Goal: Connect with others: Connect with others

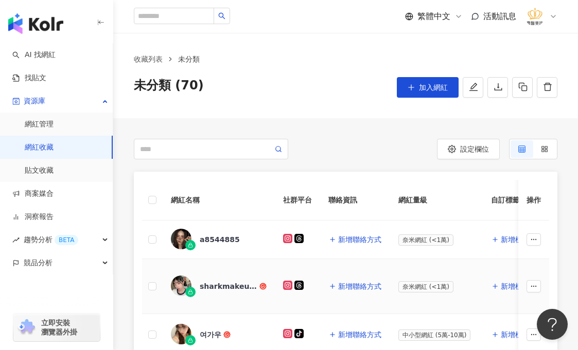
click at [230, 286] on div "sharkmakeup_" at bounding box center [229, 287] width 58 height 10
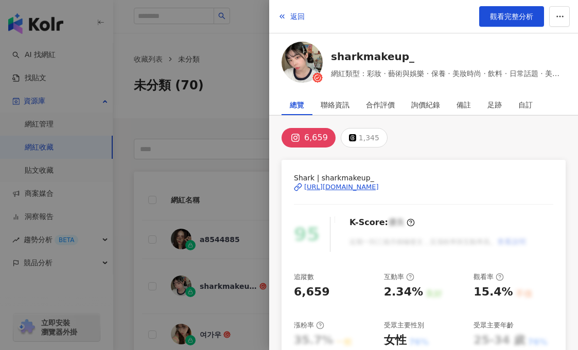
click at [379, 187] on div "[URL][DOMAIN_NAME]" at bounding box center [341, 187] width 75 height 9
click at [561, 14] on icon "button" at bounding box center [559, 16] width 9 height 9
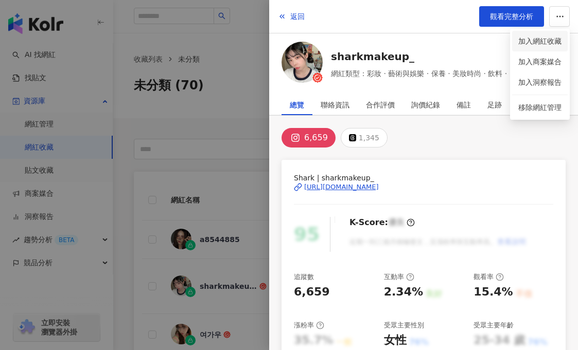
click at [549, 43] on div "加入網紅收藏" at bounding box center [539, 41] width 43 height 11
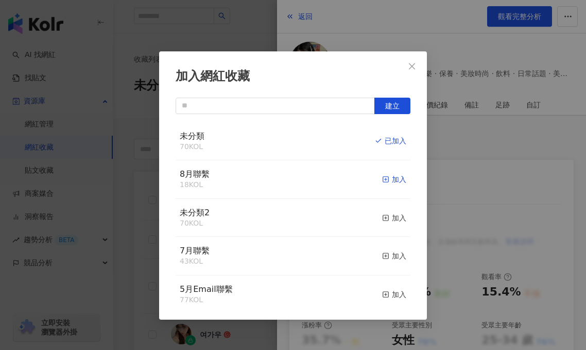
drag, startPoint x: 389, startPoint y: 183, endPoint x: 376, endPoint y: 176, distance: 15.2
click at [389, 184] on div "加入" at bounding box center [394, 179] width 24 height 11
click at [381, 178] on div "取消收藏" at bounding box center [386, 179] width 39 height 11
click at [244, 29] on div "加入網紅收藏 建立 未分類 69 KOL 加入 8月聯繫 19 KOL 已加入 未分類2 70 KOL 加入 7月聯繫 43 KOL 加入 5月Email聯繫…" at bounding box center [293, 175] width 586 height 350
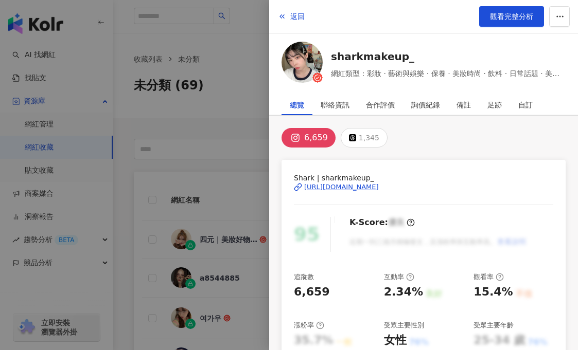
click at [239, 132] on div at bounding box center [289, 175] width 578 height 350
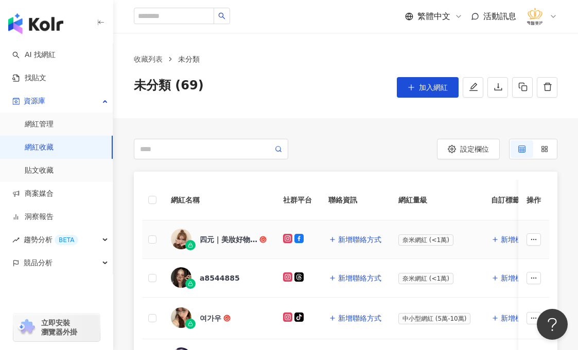
click at [219, 242] on div "四元｜美妝好物分享" at bounding box center [229, 240] width 58 height 10
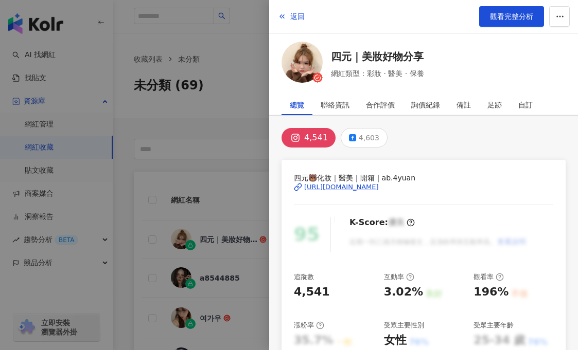
click at [374, 189] on div "[URL][DOMAIN_NAME]" at bounding box center [341, 187] width 75 height 9
click at [551, 15] on button "button" at bounding box center [559, 16] width 21 height 21
click at [552, 43] on div "加入網紅收藏" at bounding box center [539, 41] width 43 height 11
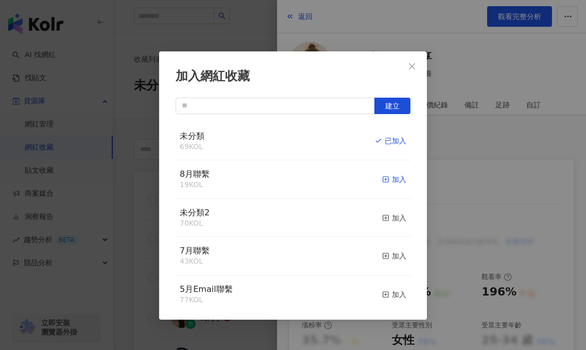
click at [391, 181] on div "加入" at bounding box center [394, 179] width 24 height 11
click at [378, 185] on div "取消收藏" at bounding box center [386, 179] width 39 height 11
click at [409, 67] on icon "close" at bounding box center [412, 66] width 8 height 8
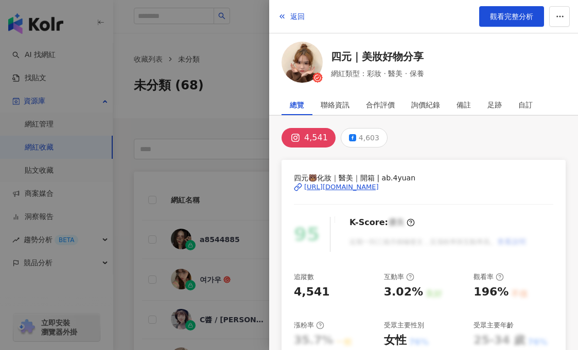
click at [216, 117] on div at bounding box center [289, 175] width 578 height 350
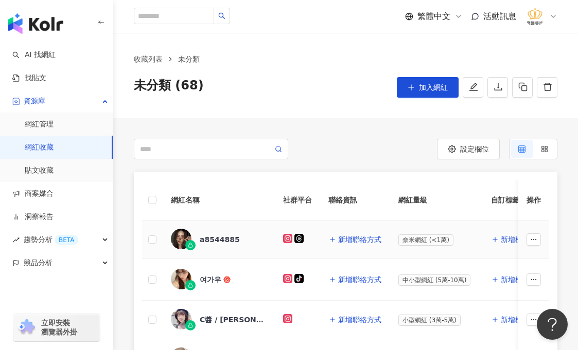
click at [224, 241] on div "a8544885" at bounding box center [220, 240] width 40 height 10
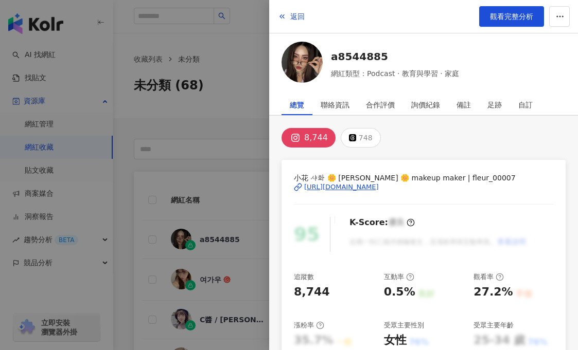
click at [379, 188] on div "[URL][DOMAIN_NAME]" at bounding box center [341, 187] width 75 height 9
click at [379, 186] on div "[URL][DOMAIN_NAME]" at bounding box center [341, 187] width 75 height 9
click at [560, 17] on icon "button" at bounding box center [559, 16] width 9 height 9
click at [543, 42] on div "加入網紅收藏" at bounding box center [539, 41] width 43 height 11
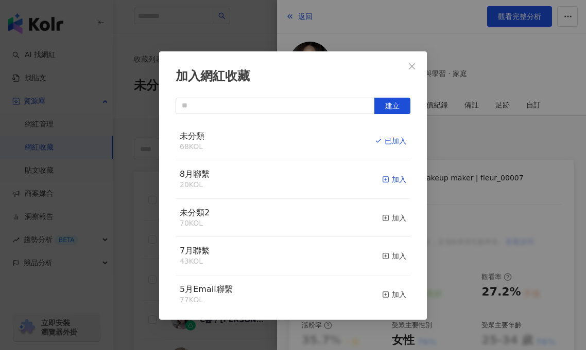
click at [382, 180] on div "加入" at bounding box center [394, 179] width 24 height 11
drag, startPoint x: 383, startPoint y: 180, endPoint x: 256, endPoint y: 178, distance: 127.7
click at [383, 180] on div "取消收藏" at bounding box center [386, 179] width 39 height 11
click at [128, 125] on div "加入網紅收藏 建立 未分類 67 KOL 加入 8月聯繫 21 KOL 已加入 未分類2 70 KOL 加入 7月聯繫 43 KOL 加入 5月Email聯繫…" at bounding box center [293, 175] width 586 height 350
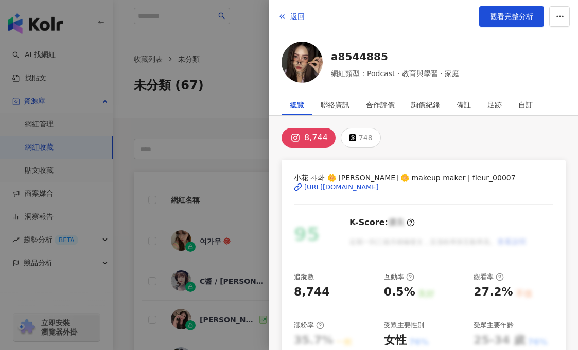
click at [141, 247] on div at bounding box center [289, 175] width 578 height 350
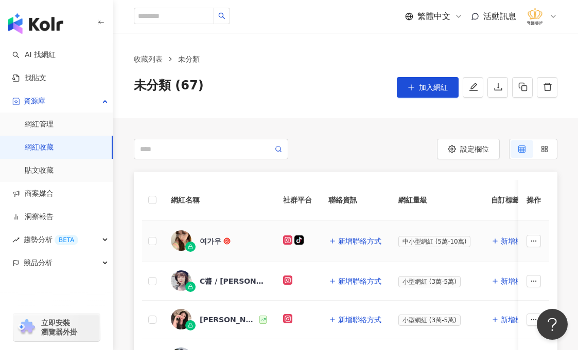
click at [213, 242] on div "여가우" at bounding box center [211, 241] width 22 height 10
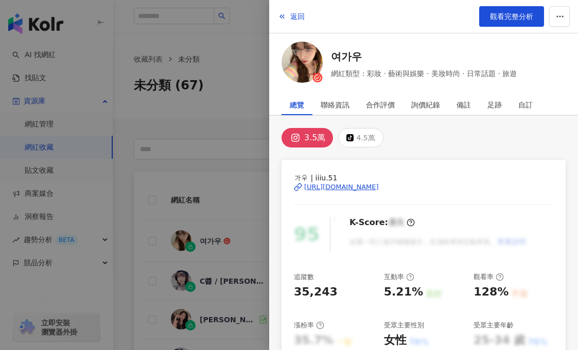
click at [329, 187] on div "[URL][DOMAIN_NAME]" at bounding box center [341, 187] width 75 height 9
click at [563, 16] on circle "button" at bounding box center [563, 16] width 1 height 1
click at [551, 40] on div "加入網紅收藏" at bounding box center [539, 41] width 43 height 11
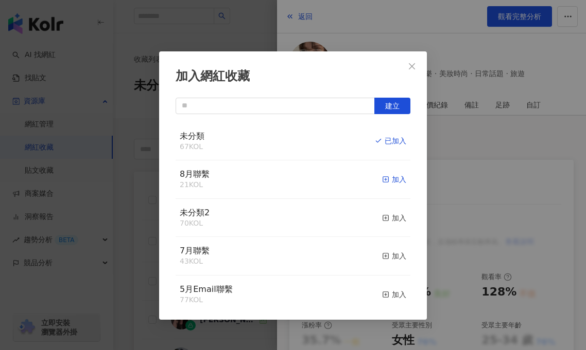
click at [389, 176] on div "加入" at bounding box center [394, 179] width 24 height 11
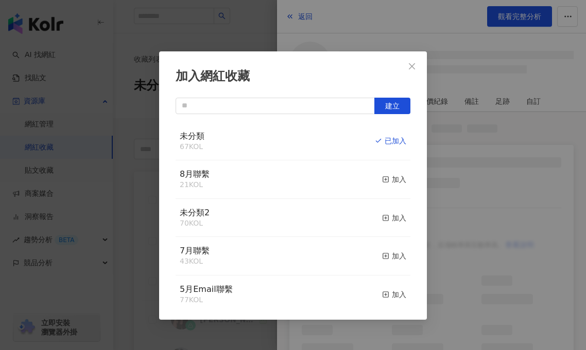
click at [237, 25] on div "加入網紅收藏 建立 未分類 67 KOL 已加入 8月聯繫 21 KOL 加入 未分類2 70 KOL 加入 7月聯繫 43 KOL 加入 5月Email聯繫…" at bounding box center [293, 175] width 586 height 350
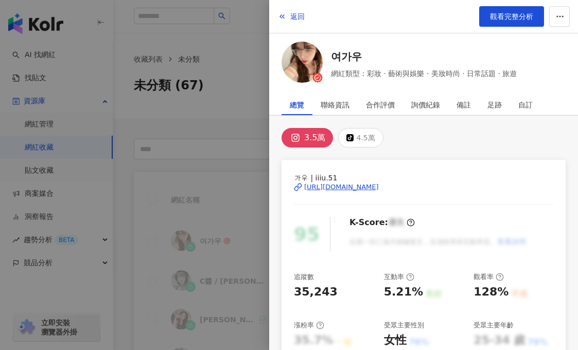
click at [232, 127] on div at bounding box center [289, 175] width 578 height 350
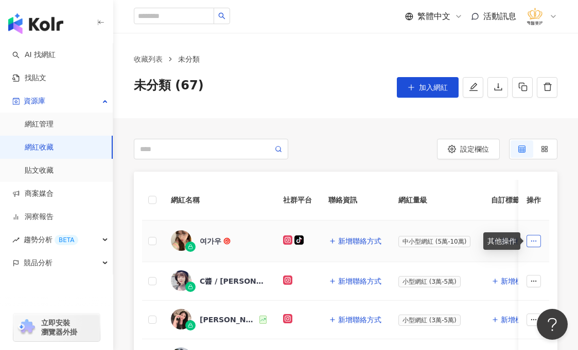
click at [533, 241] on icon "button" at bounding box center [533, 241] width 7 height 7
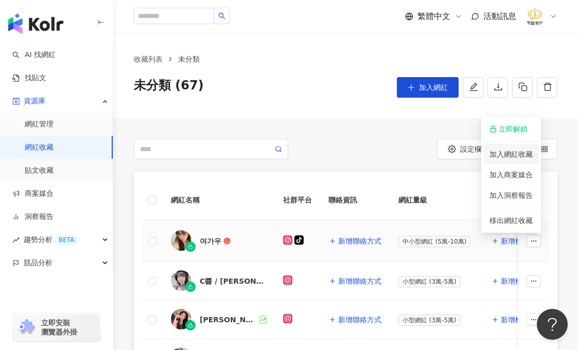
click at [529, 158] on div "加入網紅收藏" at bounding box center [510, 154] width 43 height 11
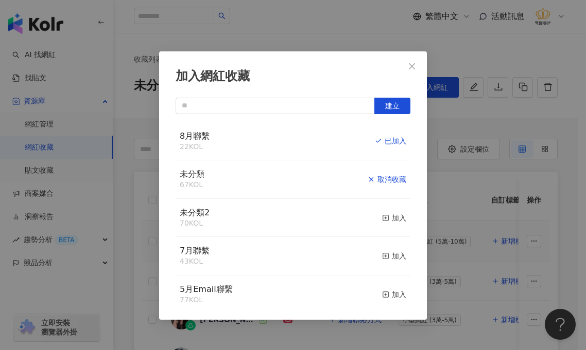
click at [392, 181] on div "取消收藏" at bounding box center [386, 179] width 39 height 11
click at [137, 123] on div "加入網紅收藏 建立 8月聯繫 22 KOL 已加入 未分類 67 KOL 已加入 未分類2 70 KOL 加入 7月聯繫 43 KOL 加入 5月Email聯…" at bounding box center [293, 175] width 586 height 350
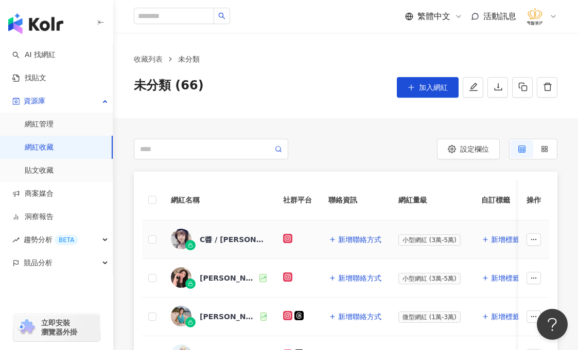
click at [218, 242] on div "C醬 / [PERSON_NAME]" at bounding box center [233, 240] width 67 height 10
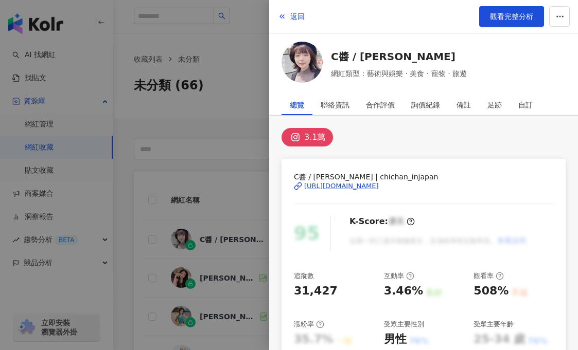
click at [353, 184] on div "[URL][DOMAIN_NAME]" at bounding box center [341, 186] width 75 height 9
click at [238, 169] on div at bounding box center [289, 175] width 578 height 350
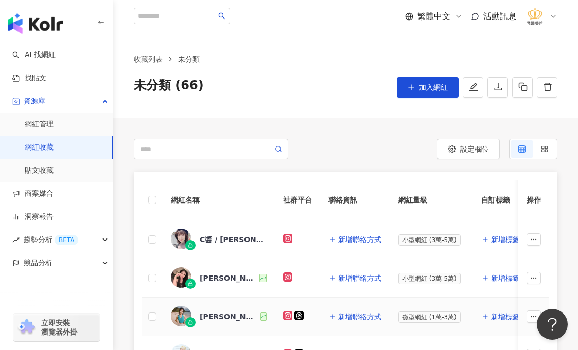
click at [217, 319] on div "[PERSON_NAME][PERSON_NAME]｜旅遊.生活.搞笑(story)" at bounding box center [229, 317] width 59 height 10
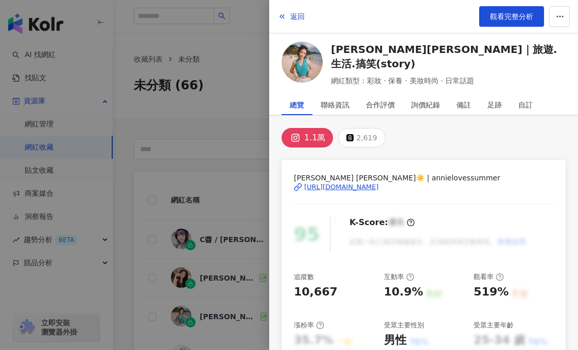
click at [372, 192] on div "[PERSON_NAME] [PERSON_NAME]☀️ | annielovessummer [URL][DOMAIN_NAME]" at bounding box center [423, 194] width 259 height 45
click at [369, 187] on div "[URL][DOMAIN_NAME]" at bounding box center [341, 187] width 75 height 9
click at [565, 16] on button "button" at bounding box center [559, 16] width 21 height 21
click at [551, 49] on li "加入網紅收藏" at bounding box center [540, 41] width 56 height 21
click at [560, 16] on circle "button" at bounding box center [559, 16] width 1 height 1
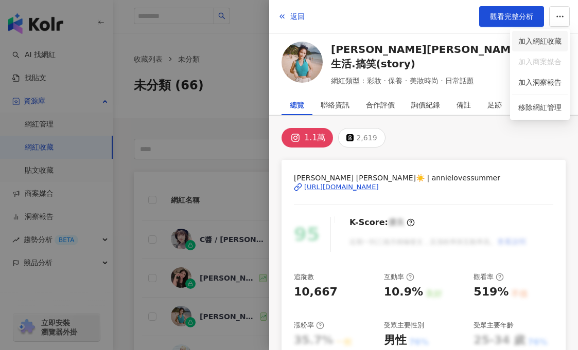
click at [545, 43] on div "加入網紅收藏" at bounding box center [539, 41] width 43 height 11
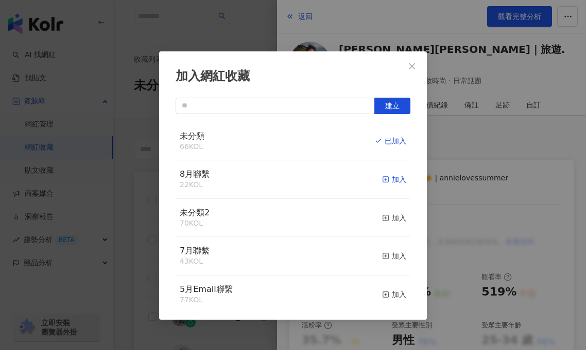
click at [391, 183] on div "加入" at bounding box center [394, 179] width 24 height 11
click at [391, 182] on div "取消收藏" at bounding box center [386, 179] width 39 height 11
click at [221, 34] on div "加入網紅收藏 建立 未分類 65 KOL 加入 8月聯繫 23 KOL 已加入 未分類2 70 KOL 加入 7月聯繫 43 KOL 加入 5月Email聯繫…" at bounding box center [293, 175] width 586 height 350
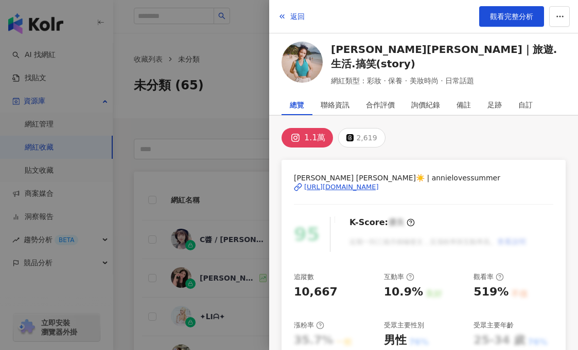
click at [222, 205] on div at bounding box center [289, 175] width 578 height 350
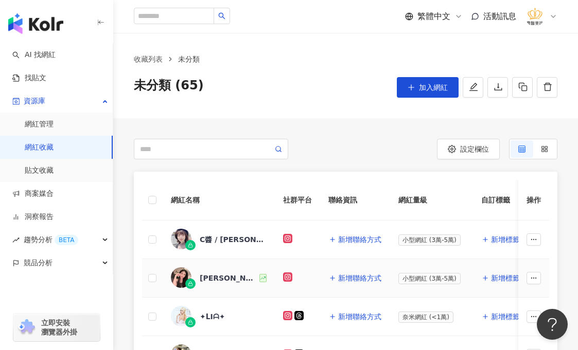
click at [210, 279] on div "[PERSON_NAME]" at bounding box center [229, 278] width 58 height 10
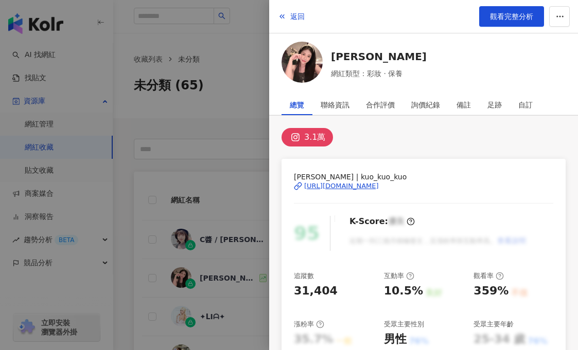
click at [379, 186] on div "[URL][DOMAIN_NAME]" at bounding box center [341, 186] width 75 height 9
click at [561, 16] on icon "button" at bounding box center [559, 16] width 9 height 9
click at [541, 42] on div "加入網紅收藏" at bounding box center [539, 41] width 43 height 11
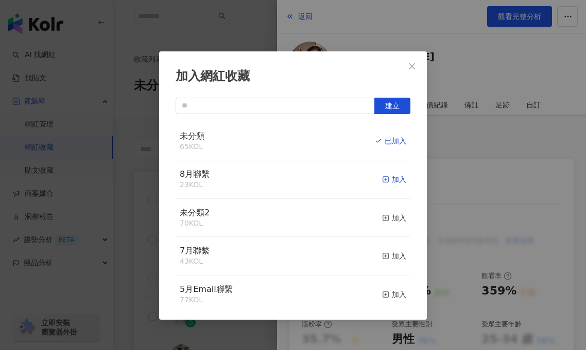
click at [382, 182] on icon "button" at bounding box center [385, 179] width 7 height 7
click at [385, 179] on div "取消收藏" at bounding box center [386, 179] width 39 height 11
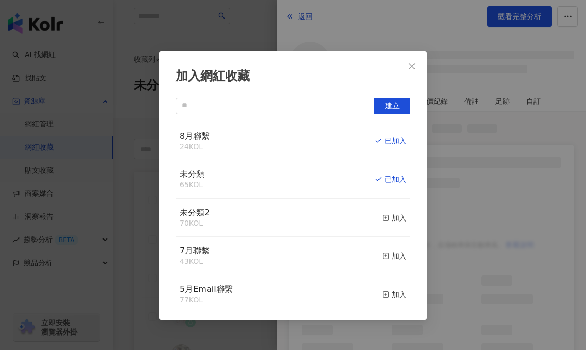
click at [210, 33] on div "加入網紅收藏 建立 8月聯繫 24 KOL 已加入 未分類 65 KOL 已加入 未分類2 70 KOL 加入 7月聯繫 43 KOL 加入 5月Email聯…" at bounding box center [293, 175] width 586 height 350
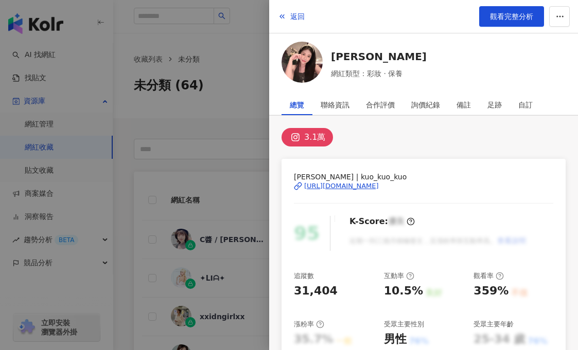
click at [220, 109] on div at bounding box center [289, 175] width 578 height 350
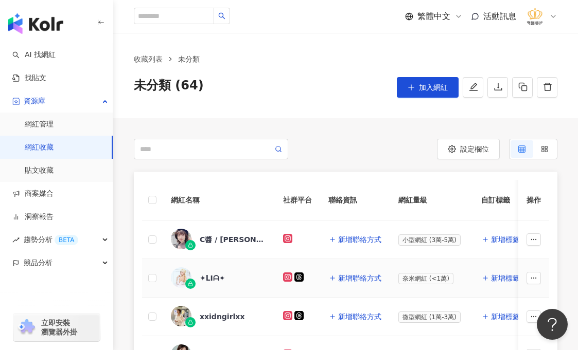
click at [215, 279] on div "✦ᒪIᗩ✦" at bounding box center [212, 278] width 25 height 10
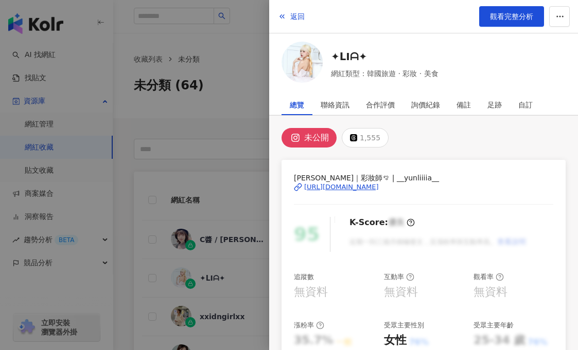
click at [364, 184] on div "[URL][DOMAIN_NAME]" at bounding box center [341, 187] width 75 height 9
click at [561, 18] on icon "button" at bounding box center [559, 16] width 9 height 9
click at [542, 43] on div "加入網紅收藏" at bounding box center [539, 41] width 43 height 11
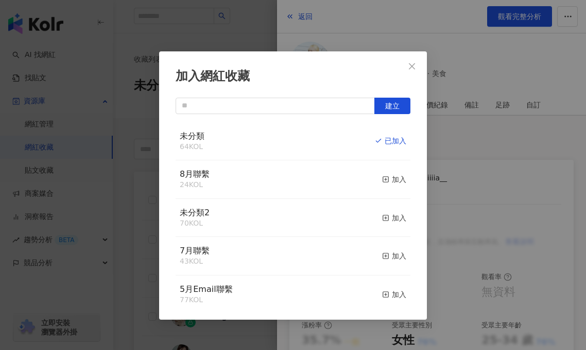
click at [388, 181] on div "加入" at bounding box center [394, 179] width 24 height 11
click at [388, 179] on div "取消收藏" at bounding box center [386, 179] width 39 height 11
click at [410, 66] on icon "close" at bounding box center [412, 66] width 8 height 8
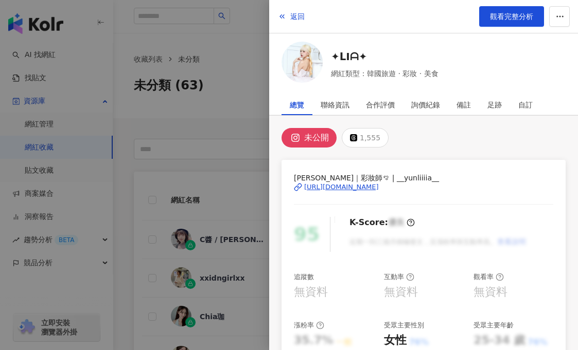
click at [228, 64] on div at bounding box center [289, 175] width 578 height 350
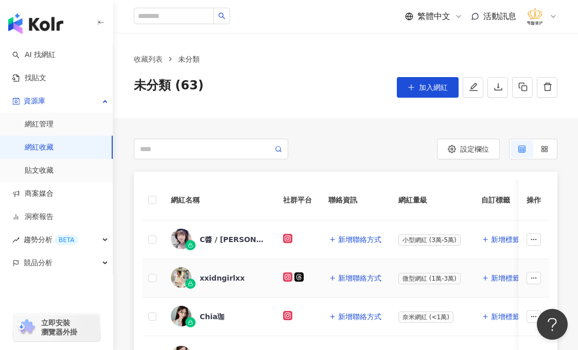
click at [225, 280] on div "xxidngirlxx" at bounding box center [222, 278] width 45 height 10
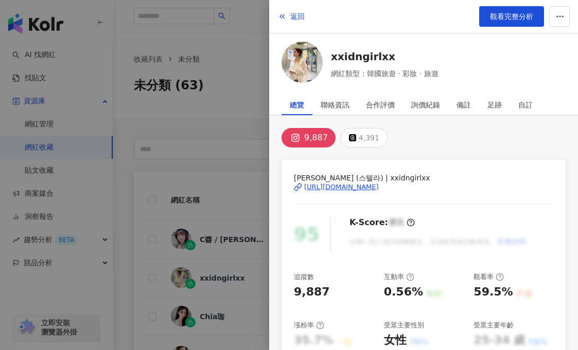
click at [372, 186] on div "[URL][DOMAIN_NAME]" at bounding box center [341, 187] width 75 height 9
click at [561, 15] on icon "button" at bounding box center [559, 16] width 9 height 9
click at [559, 108] on span "移除網紅管理" at bounding box center [539, 107] width 43 height 8
click at [226, 169] on div at bounding box center [289, 175] width 578 height 350
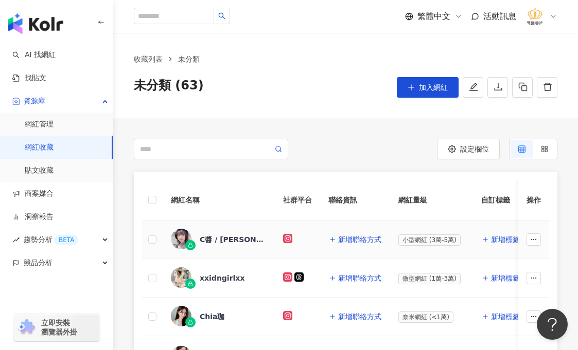
click at [221, 242] on div "C醬 / [PERSON_NAME]" at bounding box center [233, 240] width 67 height 10
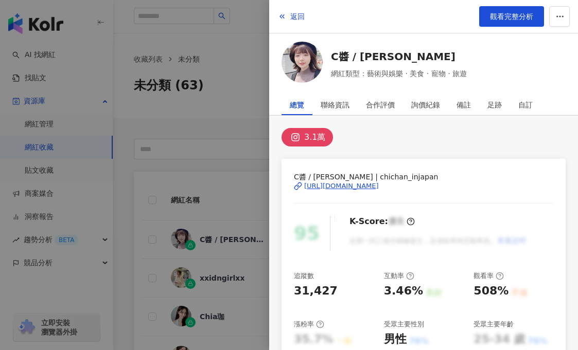
click at [224, 133] on div at bounding box center [289, 175] width 578 height 350
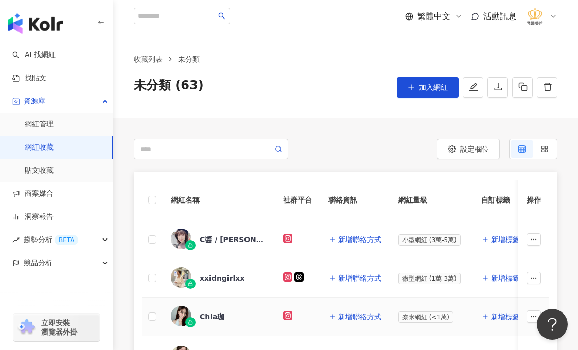
click at [213, 318] on div "Chia珈" at bounding box center [212, 317] width 25 height 10
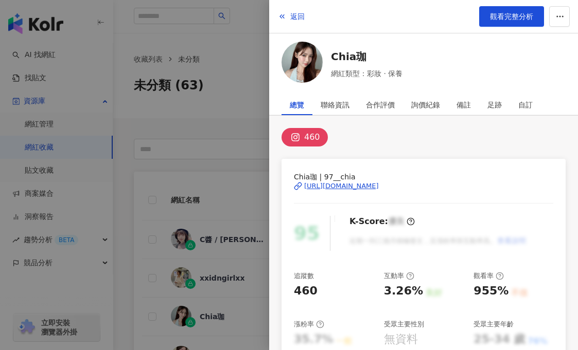
click at [356, 187] on div "[URL][DOMAIN_NAME]" at bounding box center [341, 186] width 75 height 9
click at [559, 19] on icon "button" at bounding box center [559, 16] width 9 height 9
click at [542, 41] on div "加入網紅收藏" at bounding box center [539, 41] width 43 height 11
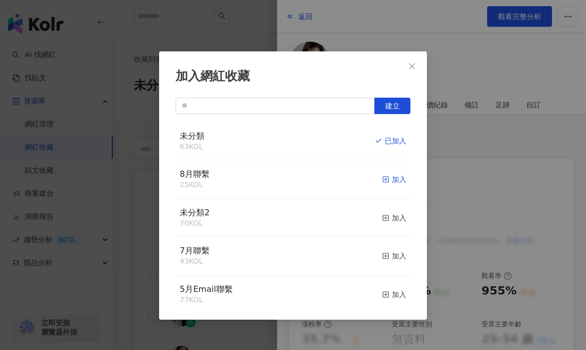
click at [386, 183] on div "加入" at bounding box center [394, 179] width 24 height 11
click at [389, 181] on div "取消收藏" at bounding box center [386, 179] width 39 height 11
click at [117, 191] on div "加入網紅收藏 建立 未分類 62 KOL 加入 8月聯繫 26 KOL 已加入 未分類2 70 KOL 加入 7月聯繫 43 KOL 加入 5月Email聯繫…" at bounding box center [293, 175] width 586 height 350
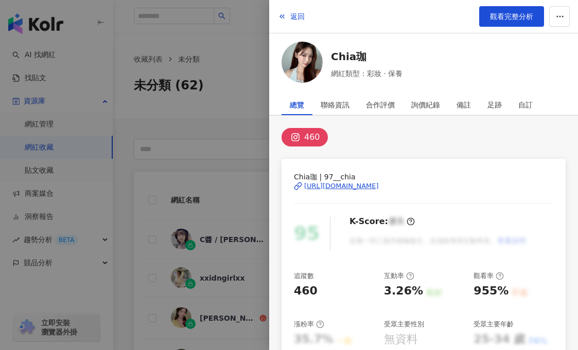
click at [122, 219] on div at bounding box center [289, 175] width 578 height 350
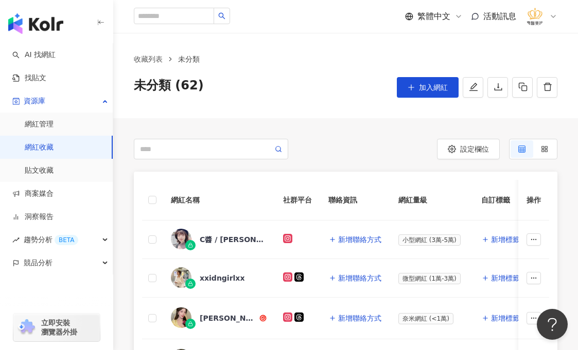
scroll to position [154, 0]
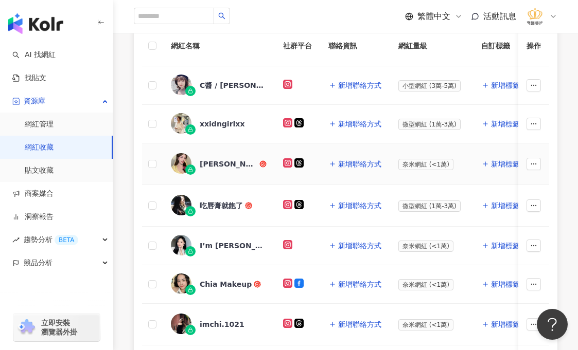
click at [208, 162] on div "[PERSON_NAME]" at bounding box center [229, 164] width 58 height 10
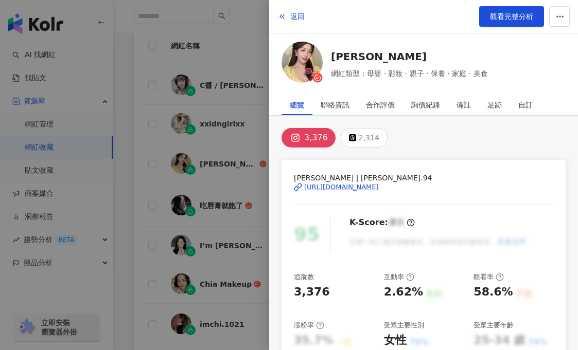
click at [379, 188] on div "[URL][DOMAIN_NAME]" at bounding box center [341, 187] width 75 height 9
click at [557, 15] on icon "button" at bounding box center [559, 16] width 9 height 9
click at [534, 43] on div "加入網紅收藏" at bounding box center [539, 41] width 43 height 11
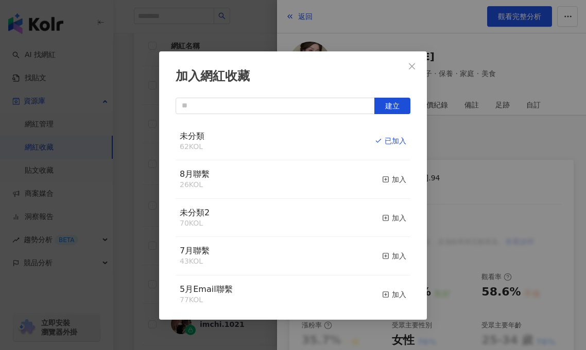
click at [382, 178] on div "加入" at bounding box center [394, 179] width 24 height 11
click at [383, 180] on div "取消收藏" at bounding box center [386, 179] width 39 height 11
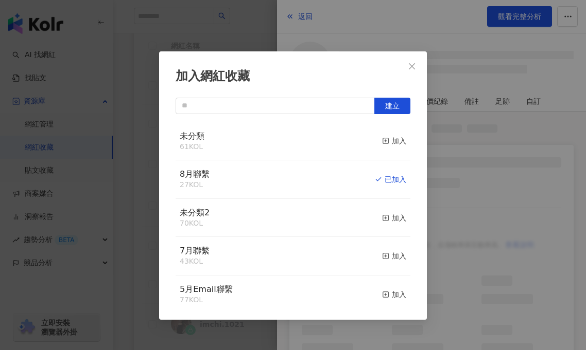
click at [235, 28] on div "加入網紅收藏 建立 未分類 61 KOL 加入 8月聯繫 27 KOL 已加入 未分類2 70 KOL 加入 7月聯繫 43 KOL 加入 5月Email聯繫…" at bounding box center [293, 175] width 586 height 350
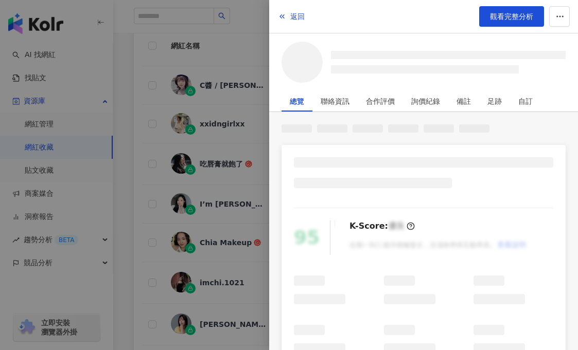
click at [131, 191] on div at bounding box center [289, 175] width 578 height 350
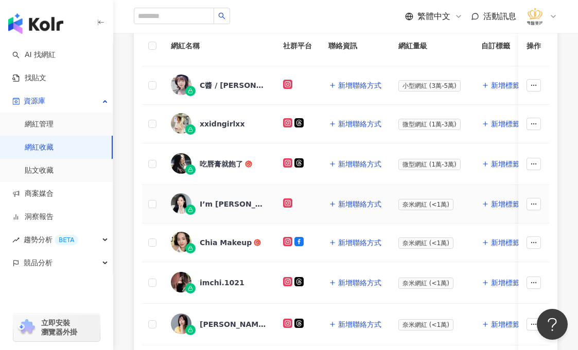
click at [227, 201] on div "I’m [PERSON_NAME]｜美妝開箱｜剪輯教學" at bounding box center [233, 204] width 67 height 10
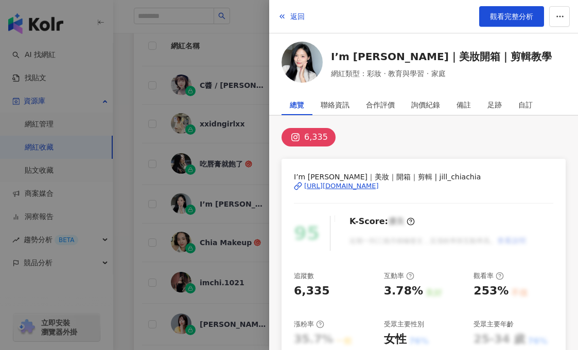
click at [368, 182] on div "[URL][DOMAIN_NAME]" at bounding box center [341, 186] width 75 height 9
click at [563, 16] on circle "button" at bounding box center [563, 16] width 1 height 1
click at [545, 42] on div "加入網紅收藏" at bounding box center [539, 41] width 43 height 11
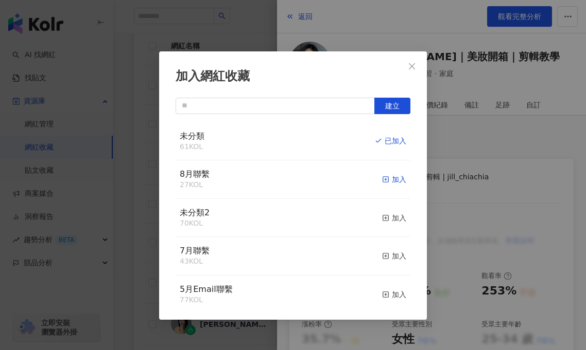
click at [384, 178] on div "加入" at bounding box center [394, 179] width 24 height 11
click at [392, 183] on div "取消收藏" at bounding box center [386, 179] width 39 height 11
click at [124, 220] on div "加入網紅收藏 建立 未分類 60 KOL 加入 8月聯繫 28 KOL 已加入 未分類2 70 KOL 加入 7月聯繫 43 KOL 加入 5月Email聯繫…" at bounding box center [293, 175] width 586 height 350
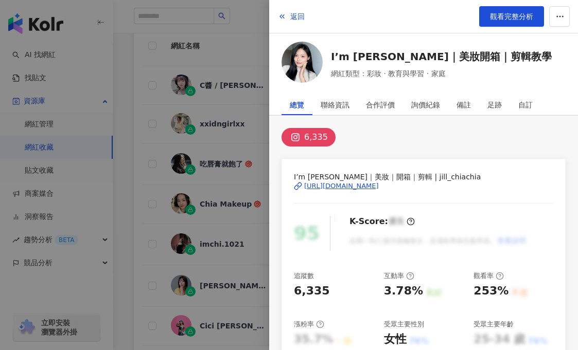
click at [134, 215] on div at bounding box center [289, 175] width 578 height 350
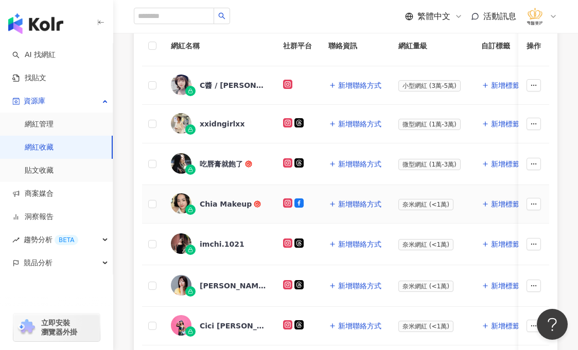
click at [224, 203] on div "Chia Makeup" at bounding box center [226, 204] width 52 height 10
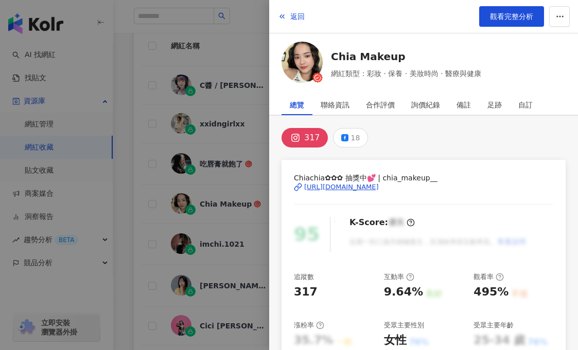
click at [379, 185] on div "[URL][DOMAIN_NAME]" at bounding box center [341, 187] width 75 height 9
click at [558, 18] on icon "button" at bounding box center [559, 16] width 9 height 9
click at [543, 45] on div "加入網紅收藏" at bounding box center [539, 41] width 43 height 11
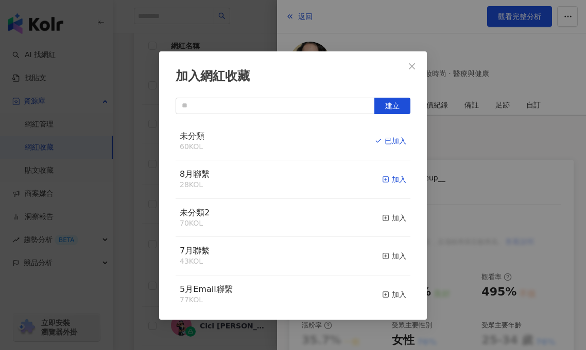
click at [387, 185] on div "加入" at bounding box center [394, 179] width 24 height 11
click at [383, 182] on div "取消收藏" at bounding box center [386, 179] width 39 height 11
click at [134, 89] on div "加入網紅收藏 建立 未分類 59 KOL 加入 8月聯繫 29 KOL 已加入 未分類2 70 KOL 加入 7月聯繫 43 KOL 加入 5月Email聯繫…" at bounding box center [293, 175] width 586 height 350
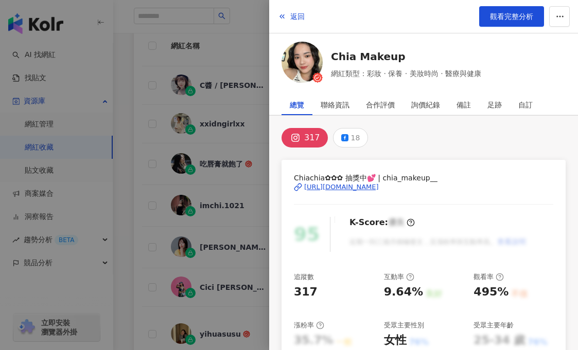
click at [247, 184] on div at bounding box center [289, 175] width 578 height 350
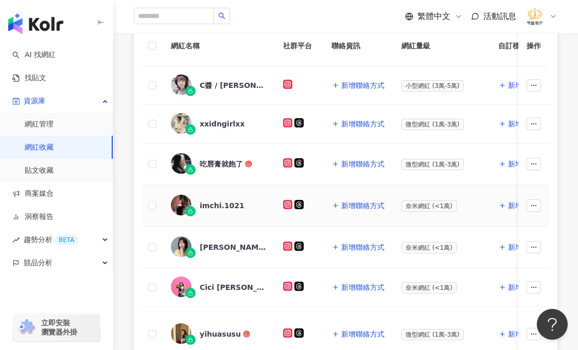
click at [228, 205] on div "imchi.1021" at bounding box center [222, 206] width 45 height 10
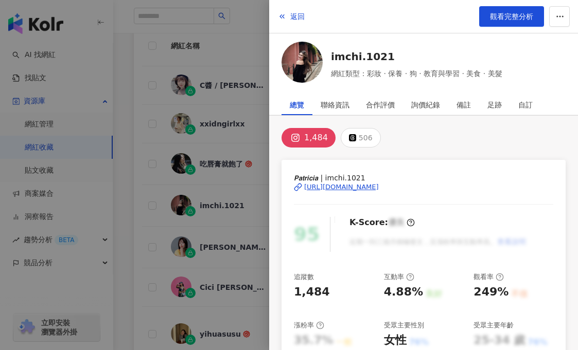
click at [379, 187] on div "[URL][DOMAIN_NAME]" at bounding box center [341, 187] width 75 height 9
click at [559, 13] on icon "button" at bounding box center [559, 16] width 9 height 9
click at [547, 38] on div "加入網紅收藏" at bounding box center [539, 41] width 43 height 11
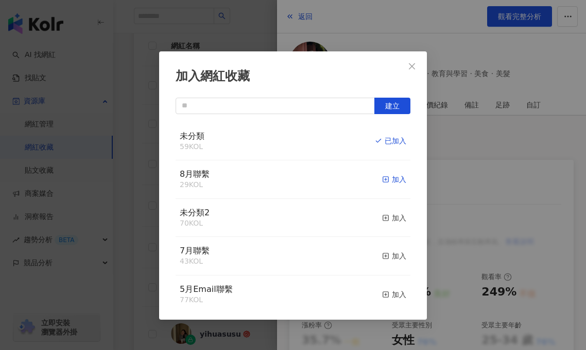
click at [385, 183] on div "加入" at bounding box center [394, 179] width 24 height 11
click at [387, 183] on div "取消收藏" at bounding box center [386, 179] width 39 height 11
click at [134, 175] on div "加入網紅收藏 建立 未分類 58 KOL 加入 8月聯繫 30 KOL 已加入 未分類2 70 KOL 加入 7月聯繫 43 KOL 加入 5月Email聯繫…" at bounding box center [293, 175] width 586 height 350
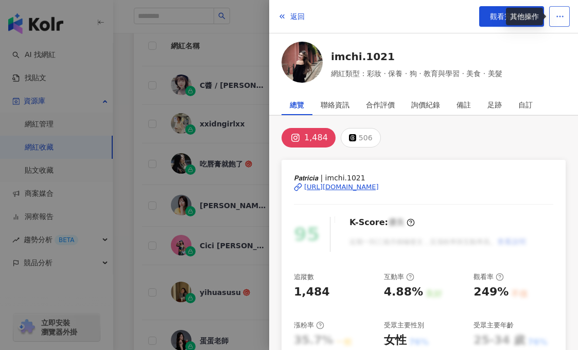
click at [553, 21] on button "button" at bounding box center [559, 16] width 21 height 21
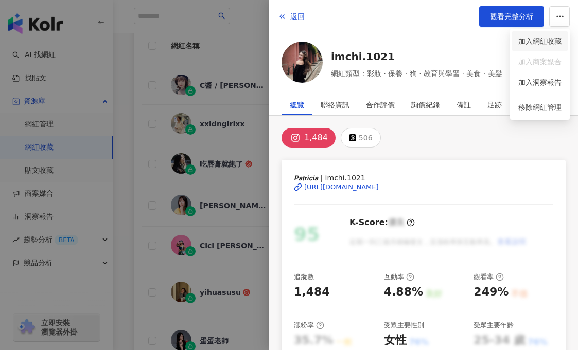
click at [537, 47] on li "加入網紅收藏" at bounding box center [540, 41] width 56 height 21
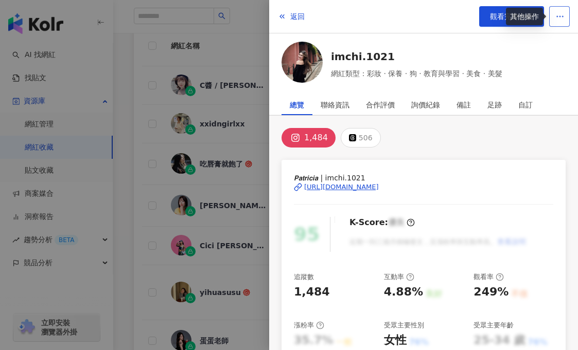
click at [559, 20] on icon "button" at bounding box center [559, 16] width 9 height 9
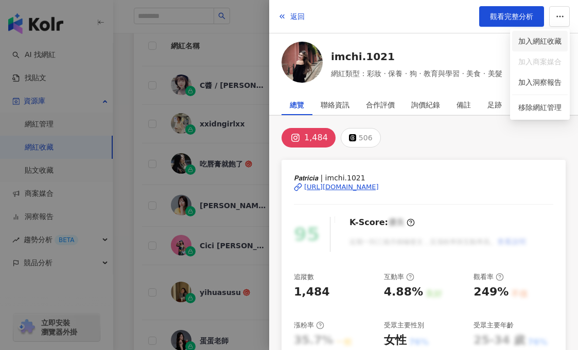
click at [555, 39] on div "加入網紅收藏" at bounding box center [539, 41] width 43 height 11
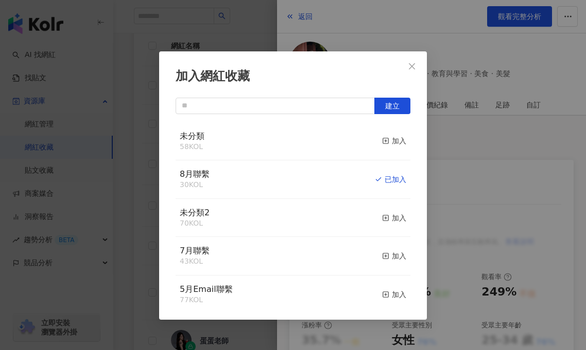
click at [539, 170] on div "加入網紅收藏 建立 未分類 58 KOL 加入 8月聯繫 30 KOL 已加入 未分類2 70 KOL 加入 7月聯繫 43 KOL 加入 5月Email聯繫…" at bounding box center [293, 175] width 586 height 350
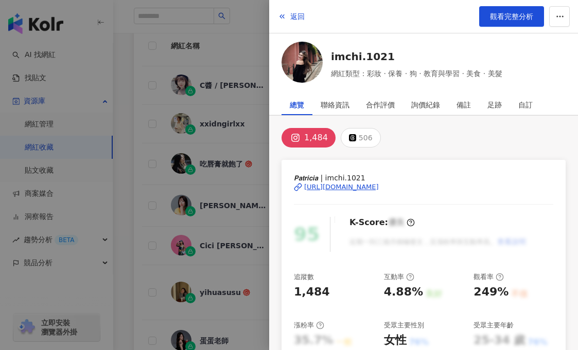
click at [137, 88] on div at bounding box center [289, 175] width 578 height 350
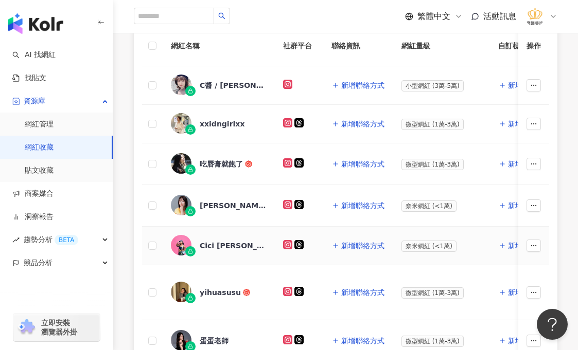
click at [216, 245] on div "Cici [PERSON_NAME]" at bounding box center [233, 246] width 67 height 10
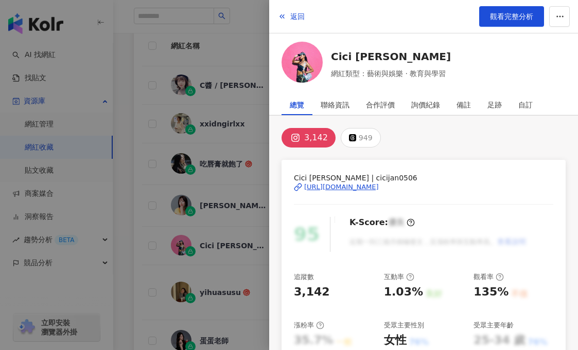
click at [360, 187] on div "[URL][DOMAIN_NAME]" at bounding box center [341, 187] width 75 height 9
click at [559, 14] on icon "button" at bounding box center [559, 16] width 9 height 9
click at [529, 43] on div "加入網紅收藏" at bounding box center [539, 41] width 43 height 11
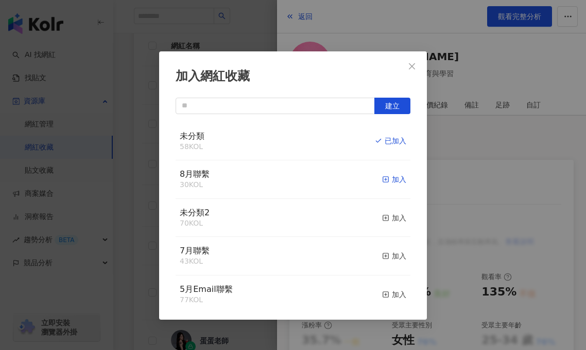
click at [392, 178] on div "加入" at bounding box center [394, 179] width 24 height 11
click at [412, 68] on icon "close" at bounding box center [412, 66] width 8 height 8
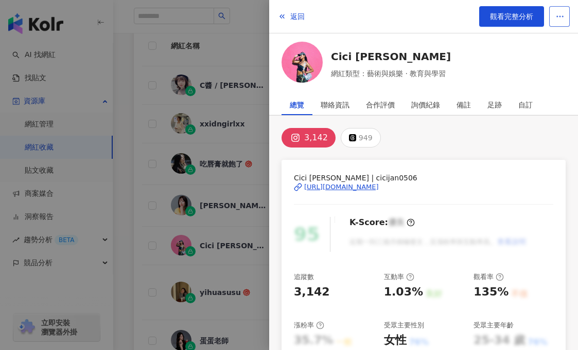
click at [561, 17] on icon "button" at bounding box center [559, 16] width 9 height 9
click at [548, 45] on div "加入網紅收藏" at bounding box center [539, 41] width 43 height 11
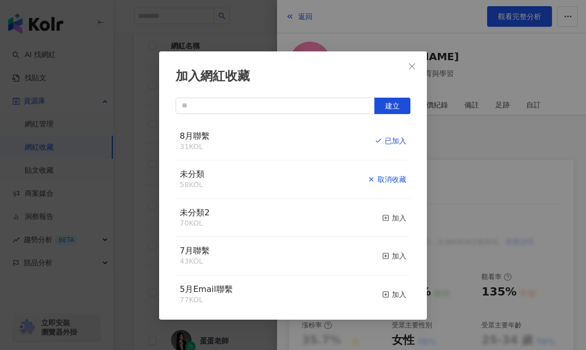
click at [377, 180] on div "取消收藏" at bounding box center [386, 179] width 39 height 11
click at [124, 195] on div "加入網紅收藏 建立 未分類 57 KOL 加入 8月聯繫 31 KOL 已加入 未分類2 70 KOL 加入 7月聯繫 43 KOL 加入 5月Email聯繫…" at bounding box center [293, 175] width 586 height 350
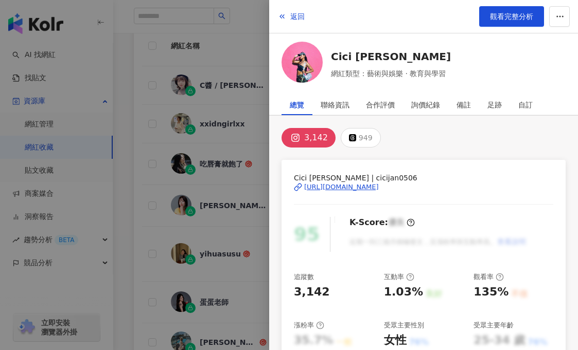
click at [124, 195] on div at bounding box center [289, 175] width 578 height 350
